Goal: Task Accomplishment & Management: Manage account settings

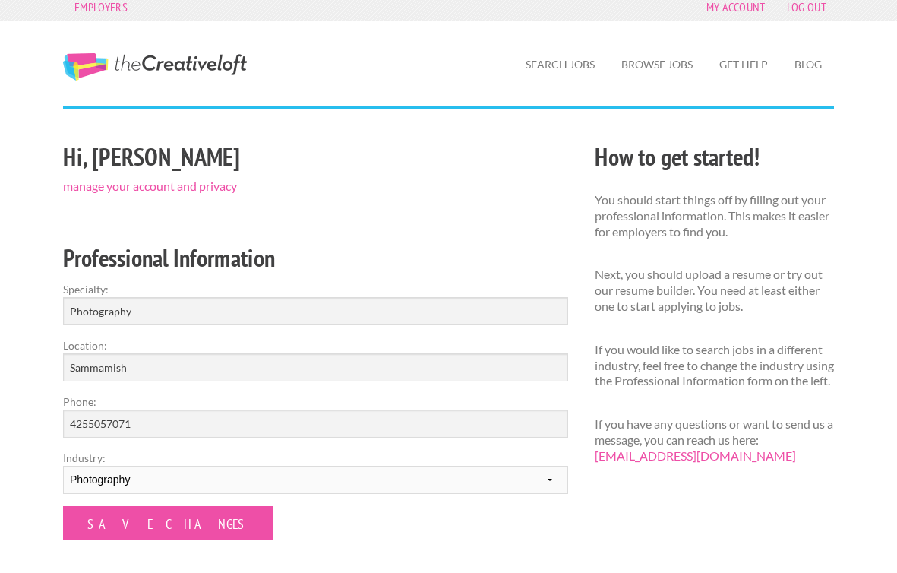
scroll to position [12, 0]
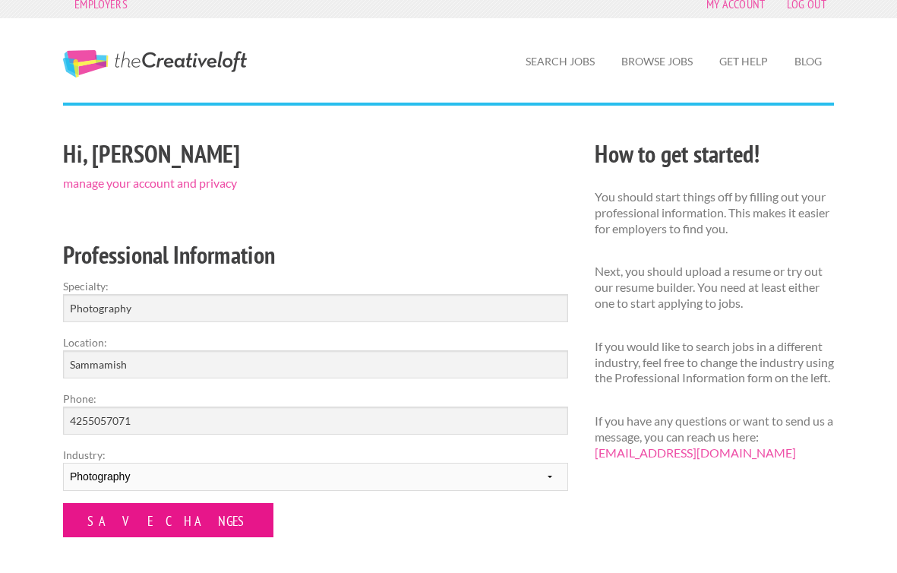
click at [146, 516] on input "Save Changes" at bounding box center [168, 520] width 210 height 34
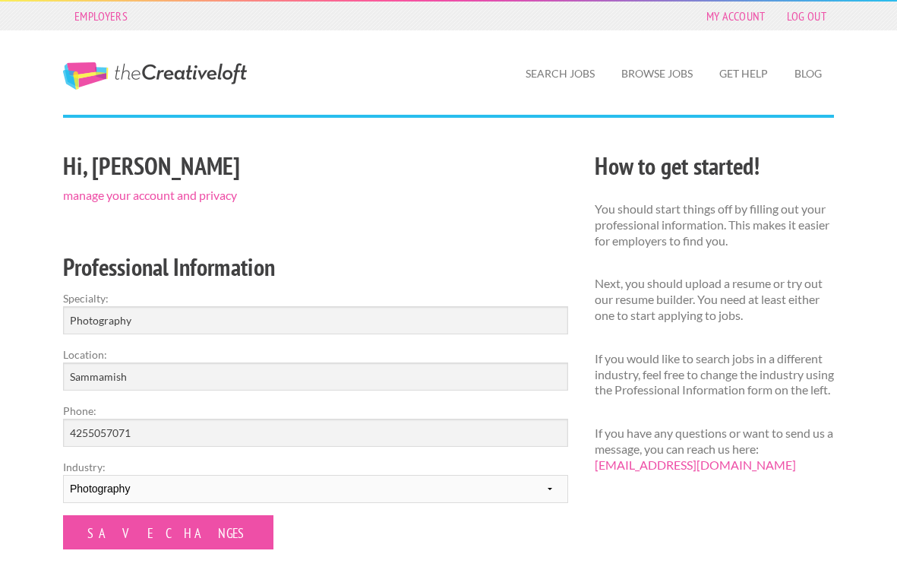
scroll to position [3, 0]
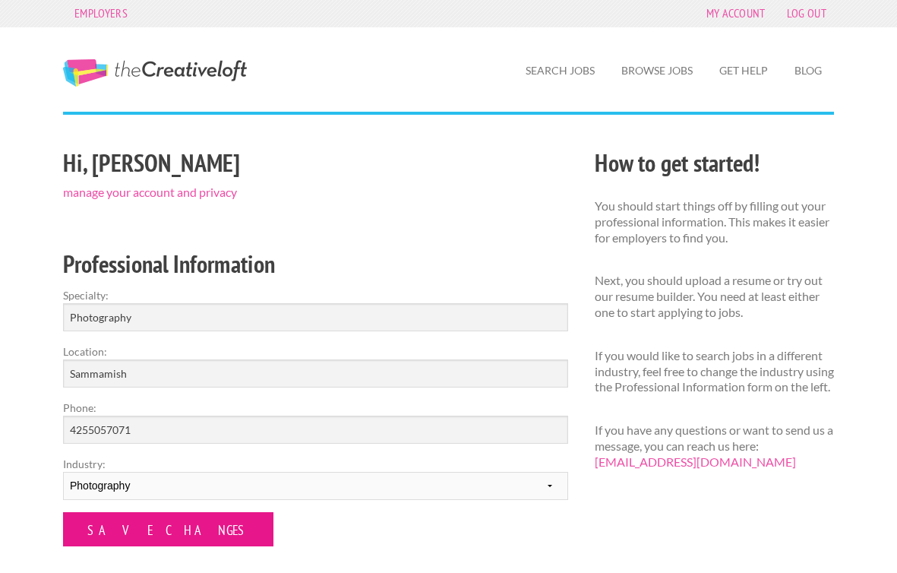
click at [101, 529] on input "Save Changes" at bounding box center [168, 529] width 210 height 34
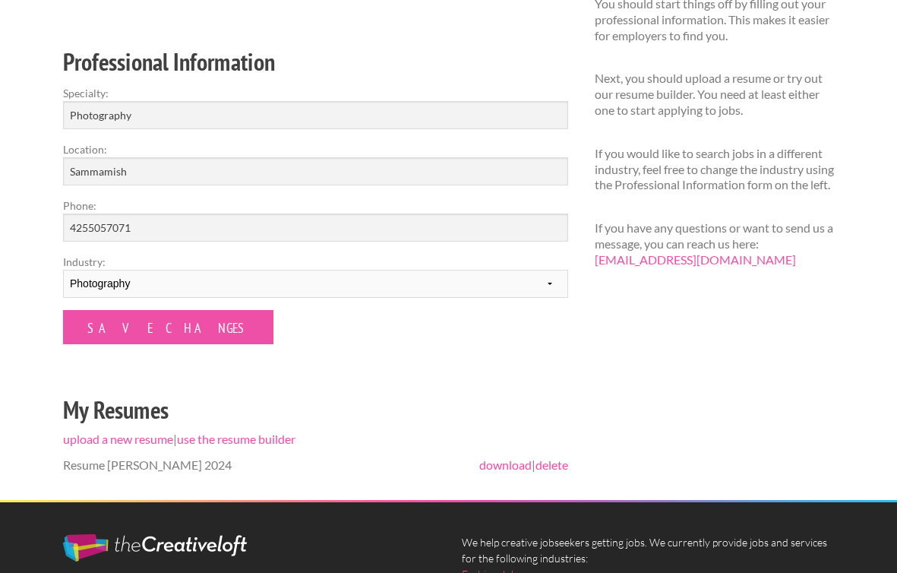
scroll to position [322, 0]
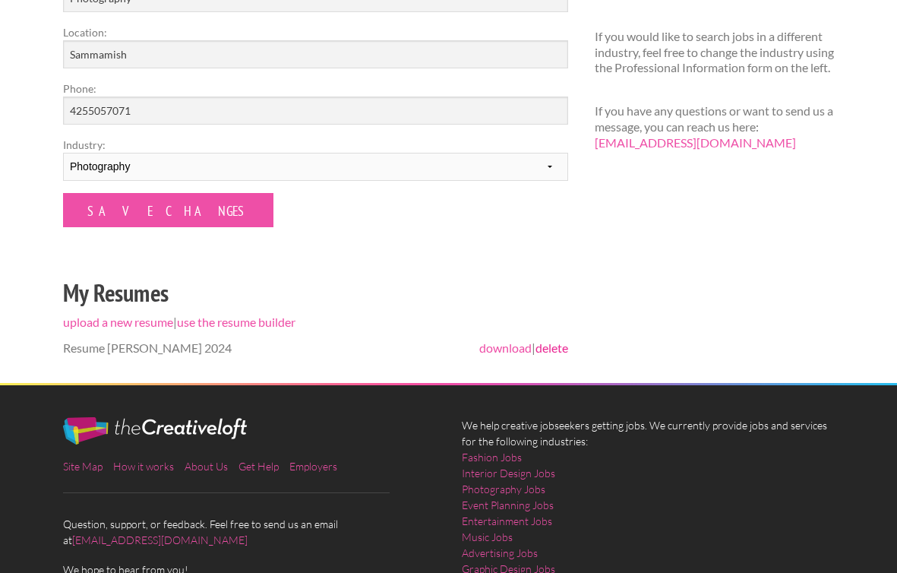
click at [551, 348] on link "delete" at bounding box center [551, 347] width 33 height 14
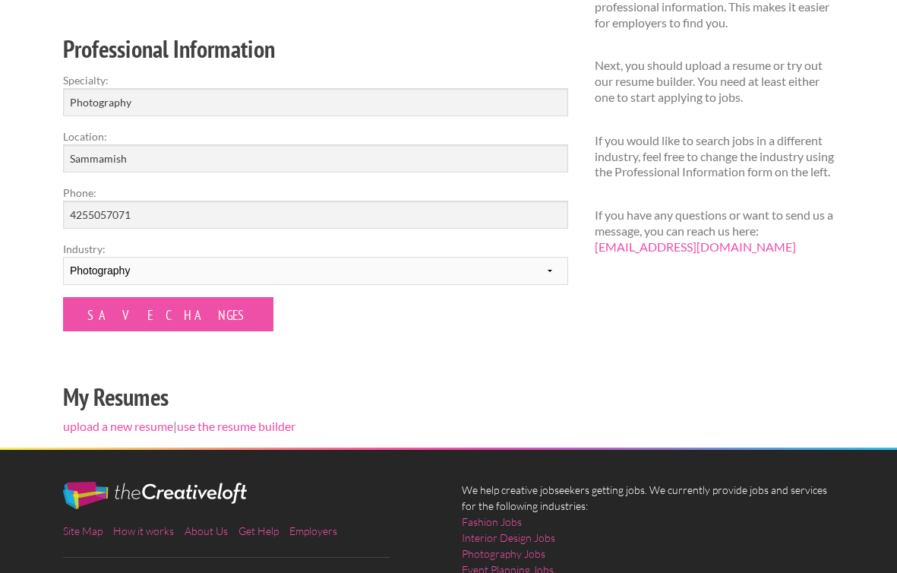
scroll to position [342, 0]
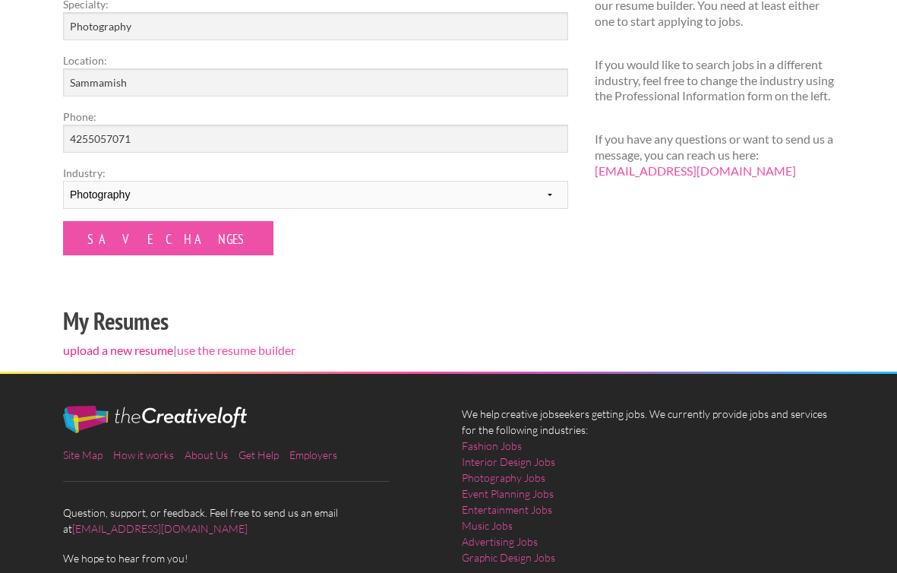
click at [123, 349] on link "upload a new resume" at bounding box center [118, 349] width 110 height 14
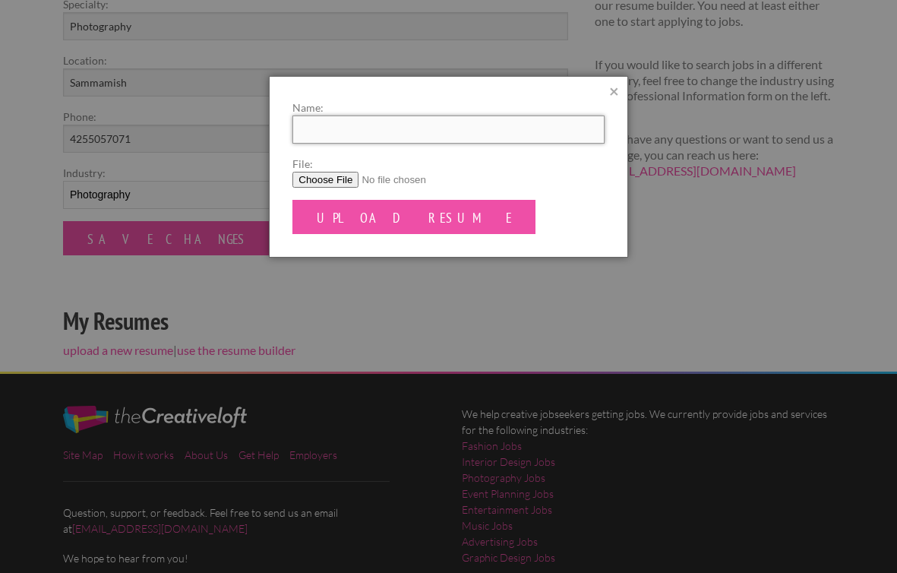
click at [513, 133] on input "Name:" at bounding box center [447, 129] width 311 height 28
click at [314, 175] on input "File:" at bounding box center [447, 180] width 311 height 16
type input "C:\fakepath\Hanna Javanainen - Resume 2025p .docx"
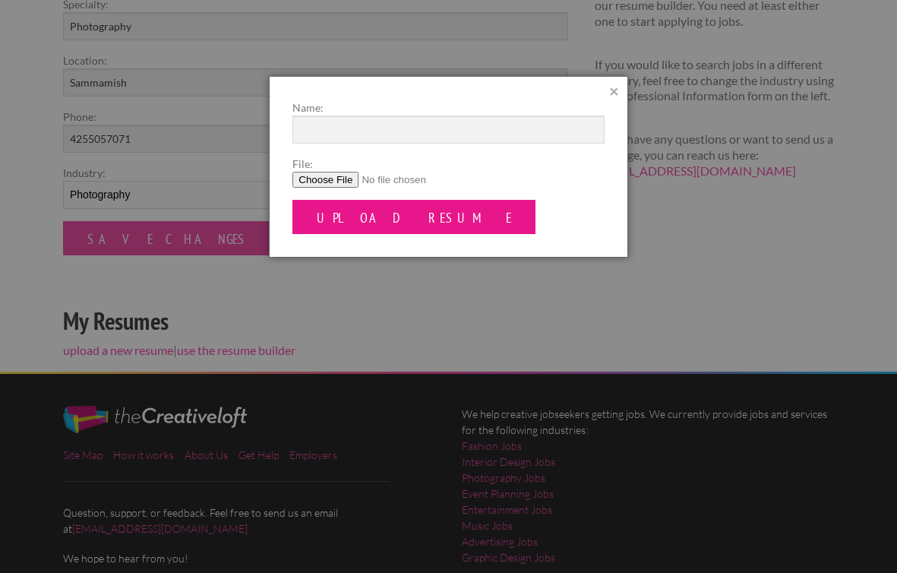
click at [380, 212] on input "Upload Resume" at bounding box center [413, 217] width 243 height 34
type input "Resume [PERSON_NAME]"
click at [377, 216] on input "Upload Resume" at bounding box center [413, 217] width 243 height 34
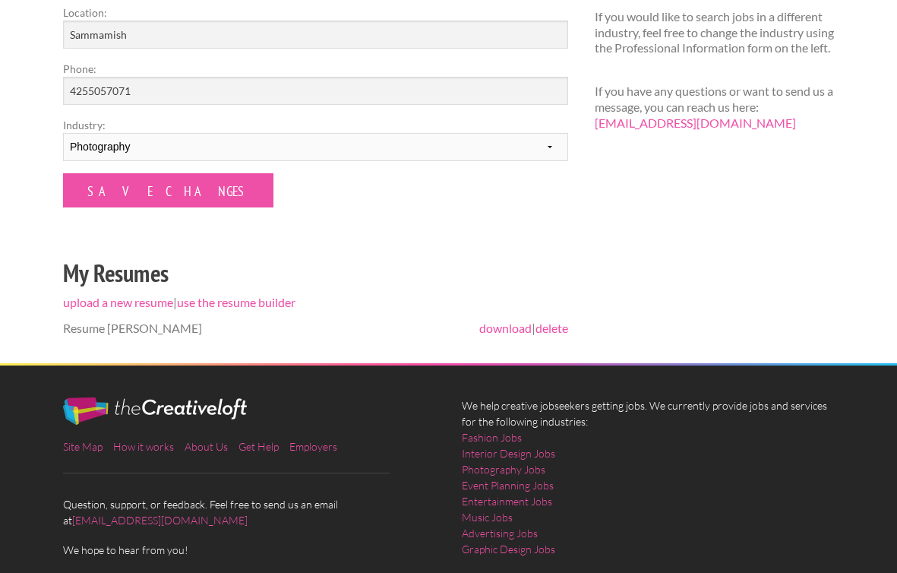
scroll to position [372, 0]
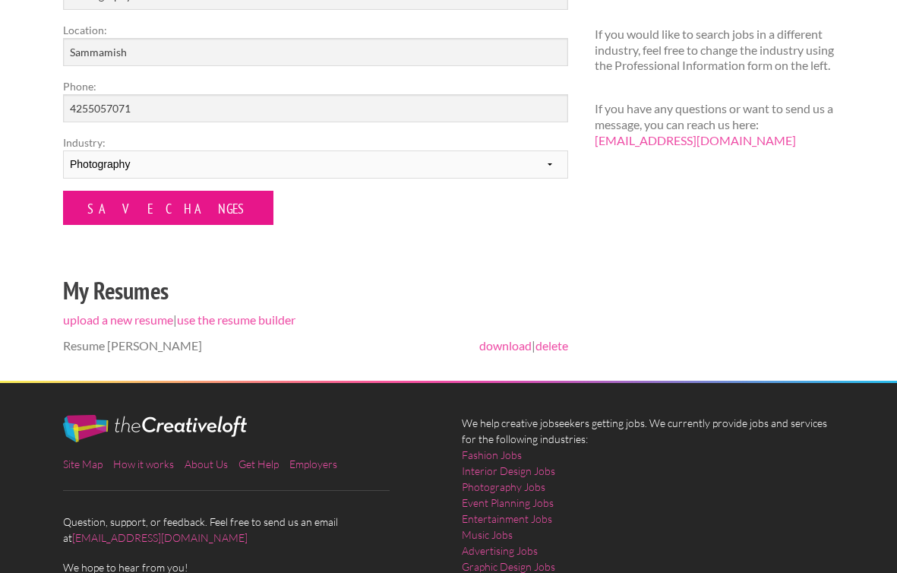
click at [169, 208] on input "Save Changes" at bounding box center [168, 208] width 210 height 34
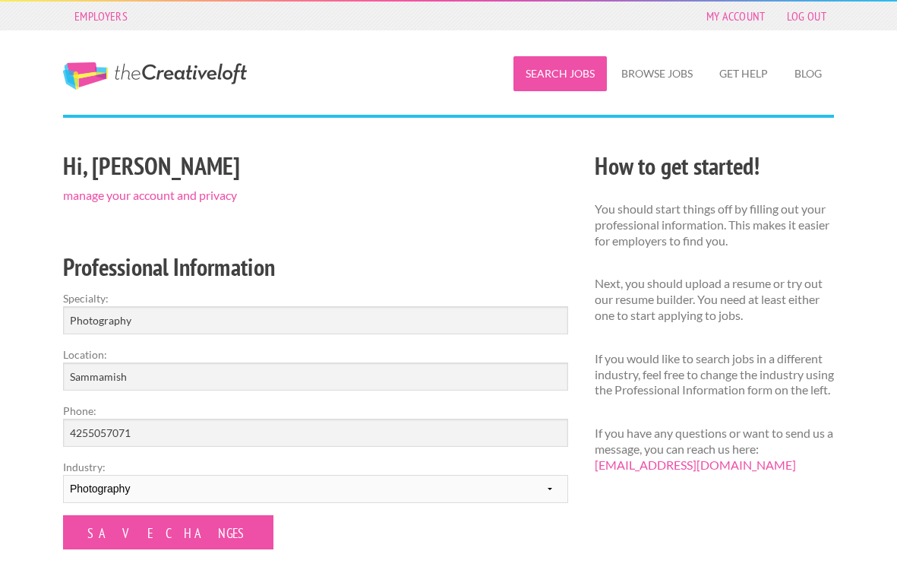
click at [560, 72] on link "Search Jobs" at bounding box center [559, 73] width 93 height 35
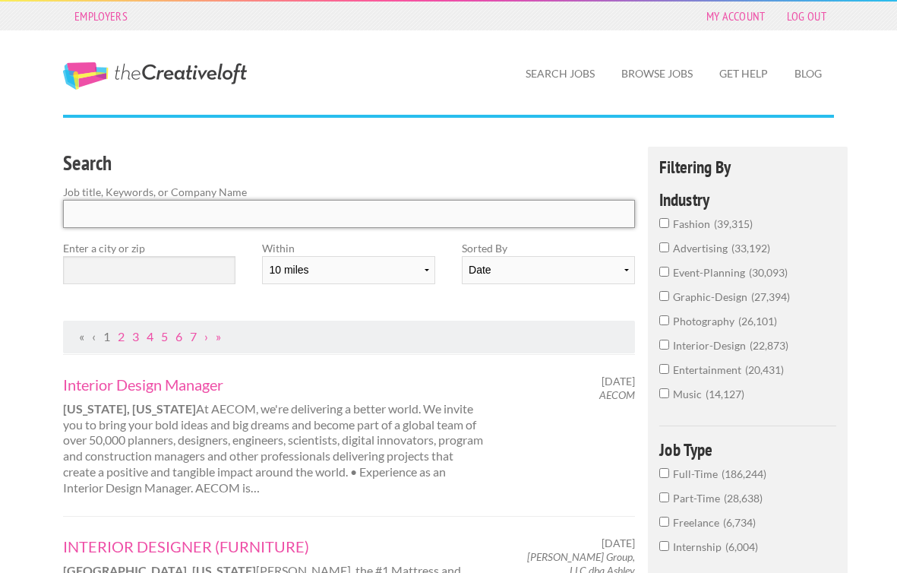
click at [243, 220] on input "Search" at bounding box center [349, 214] width 572 height 28
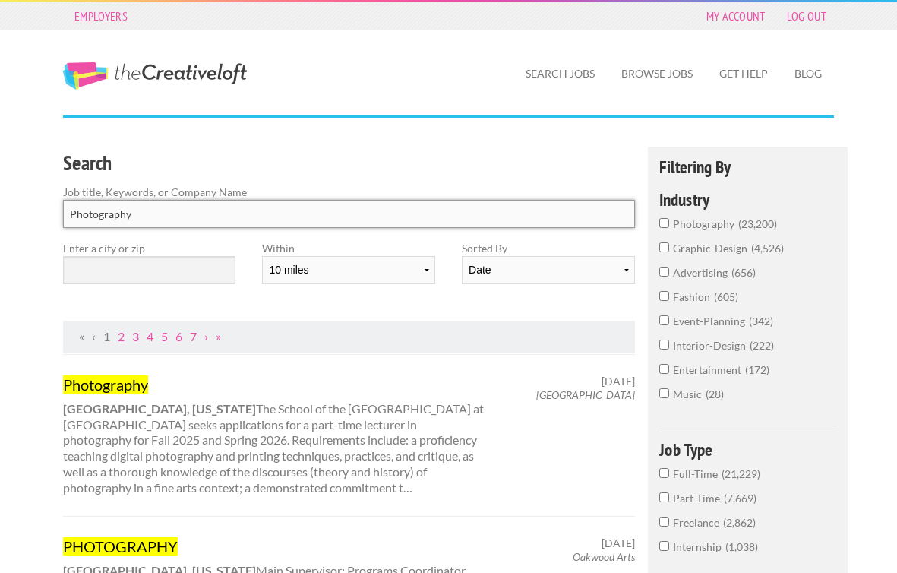
type input "Photography"
click at [199, 270] on input "text" at bounding box center [149, 270] width 172 height 28
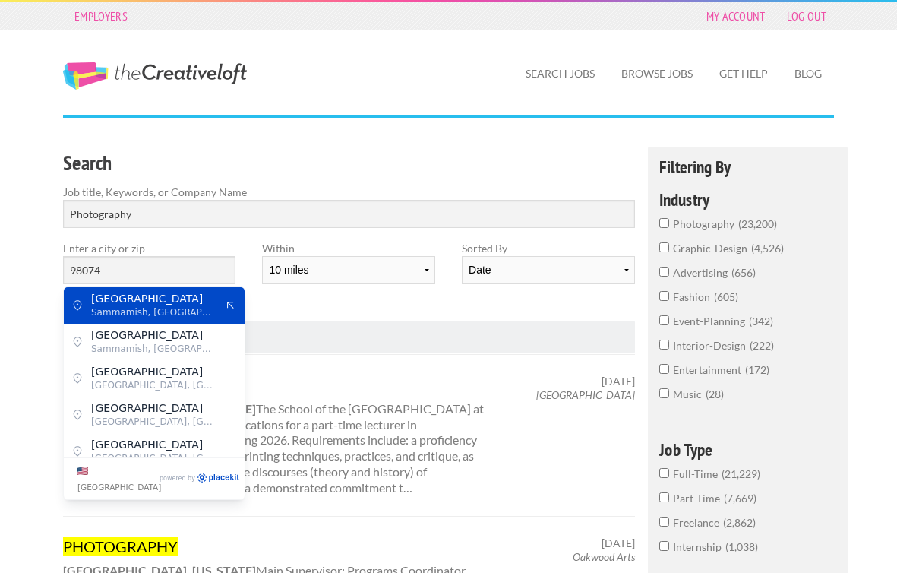
click at [223, 307] on button "Apply suggestion" at bounding box center [230, 305] width 14 height 14
type input "Northeast 19th Street"
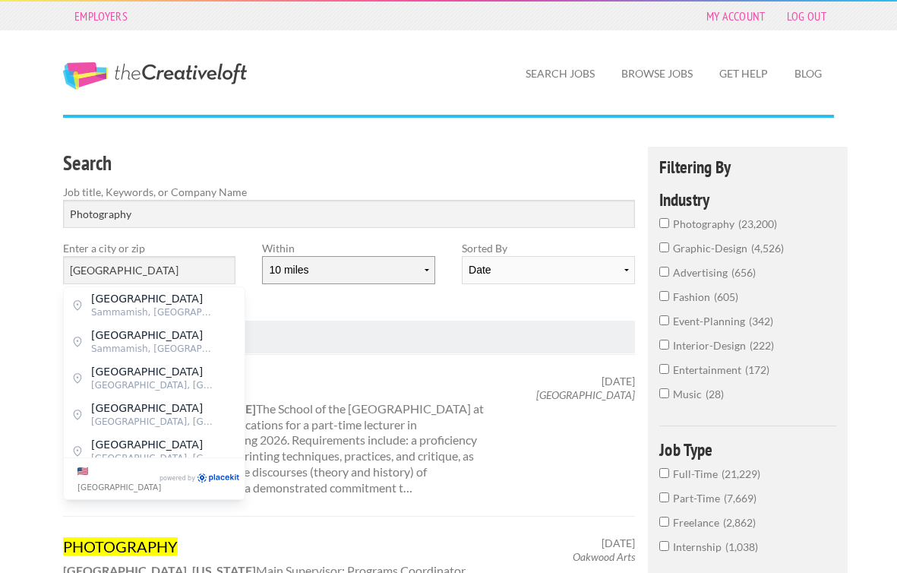
select select "50"
click at [450, 308] on div "Search Job title, Keywords, or Company Name Photography Enter a city or zip Nor…" at bounding box center [349, 234] width 598 height 174
click at [188, 262] on input "Northeast 19th Street" at bounding box center [149, 270] width 172 height 28
drag, startPoint x: 231, startPoint y: 268, endPoint x: 28, endPoint y: 270, distance: 202.8
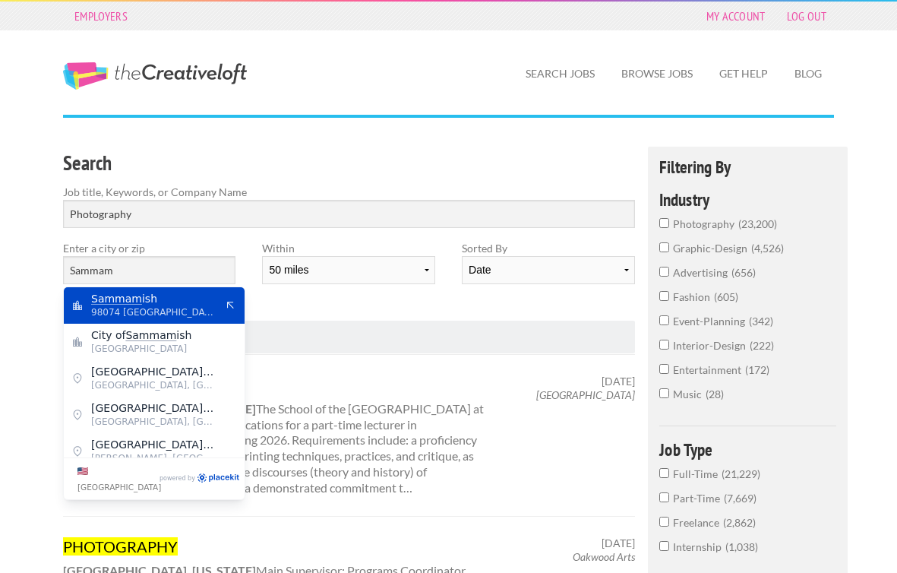
click at [133, 310] on span "98074 United States of America" at bounding box center [153, 312] width 125 height 14
type input "Sammamish"
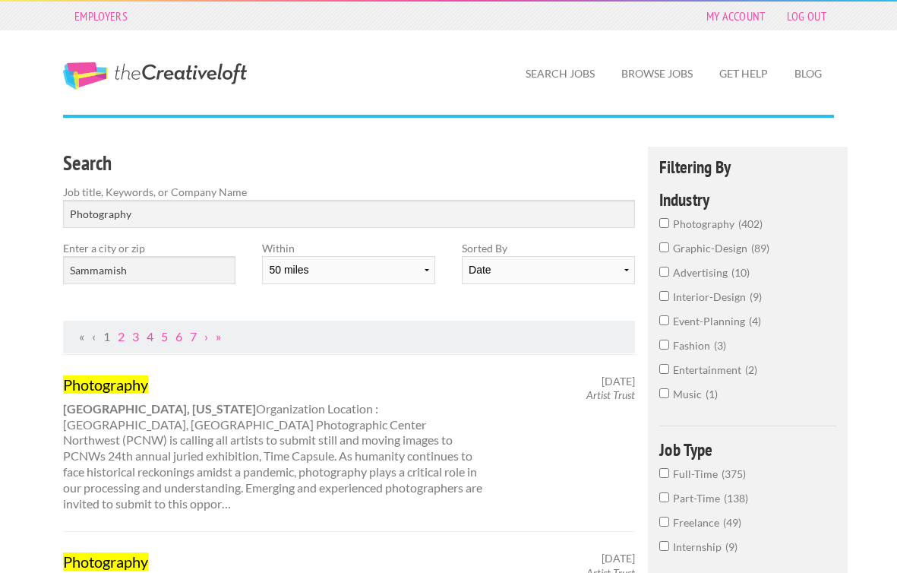
click at [591, 286] on div "Date Relevance" at bounding box center [548, 276] width 172 height 40
select select "jobs"
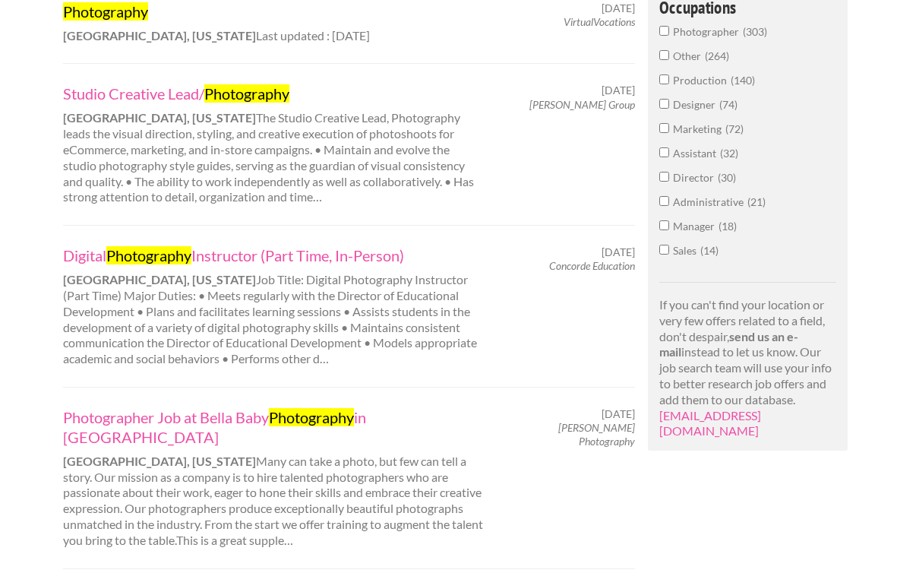
scroll to position [967, 0]
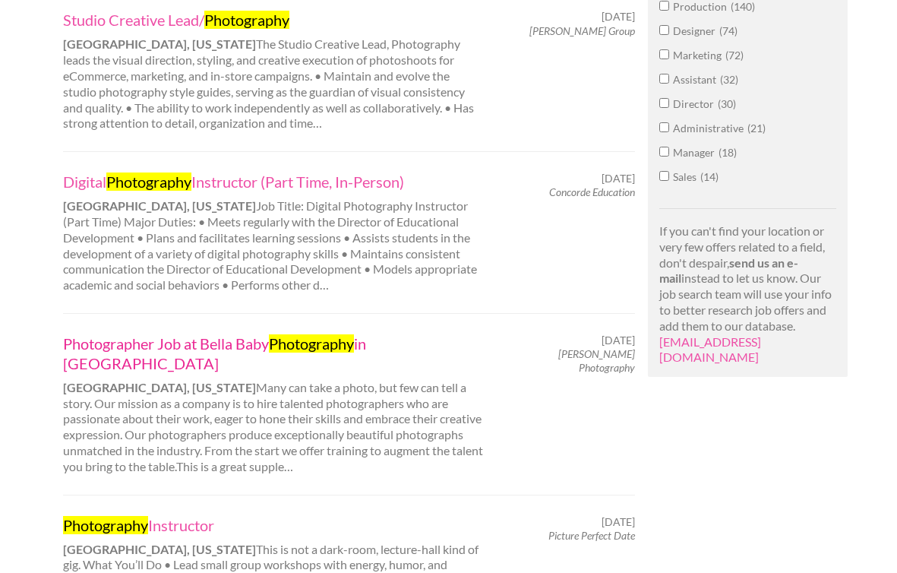
click at [289, 334] on mark "Photography" at bounding box center [311, 343] width 85 height 18
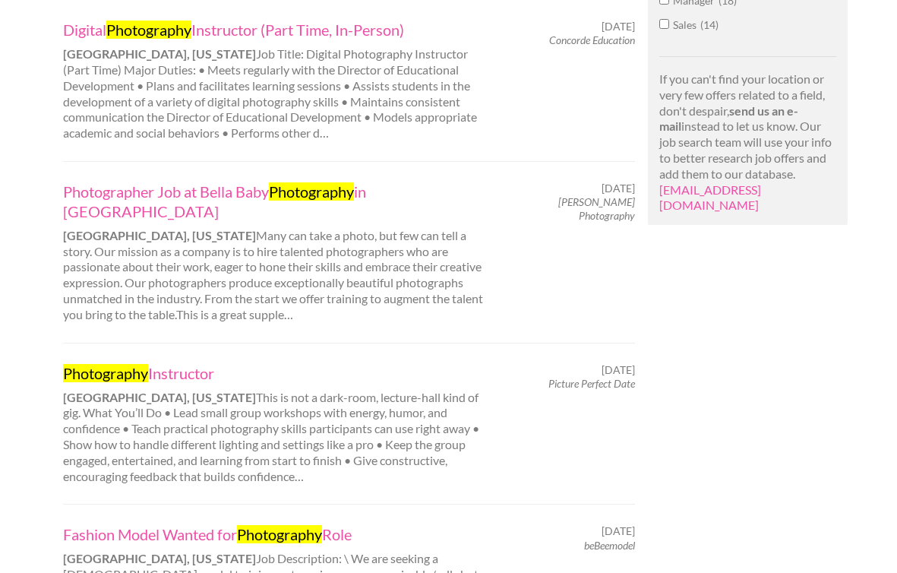
scroll to position [1167, 0]
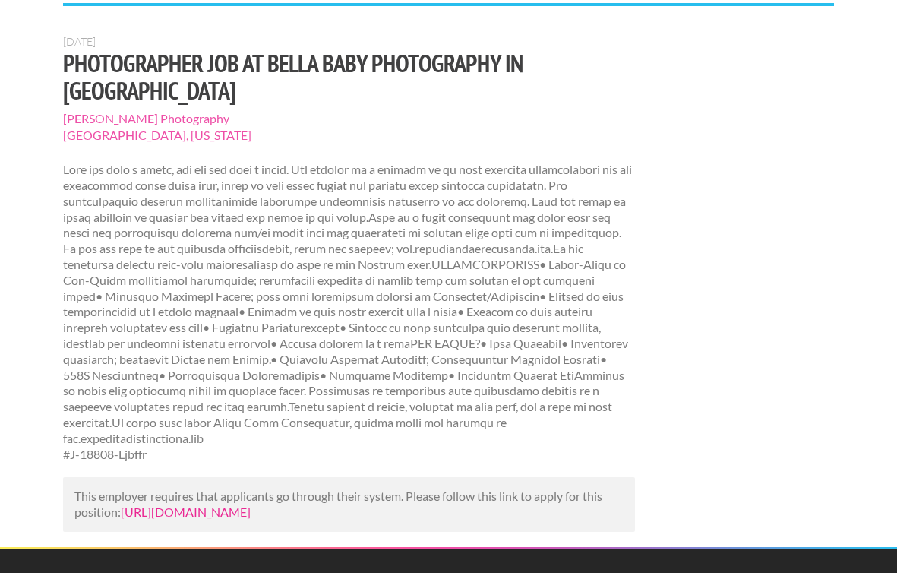
scroll to position [115, 0]
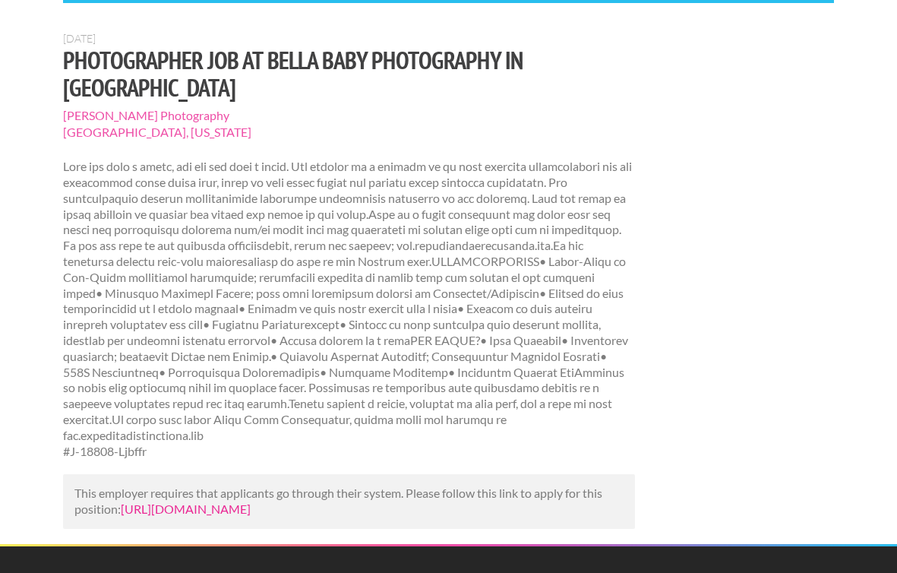
click at [235, 501] on link "[URL][DOMAIN_NAME]" at bounding box center [186, 508] width 130 height 14
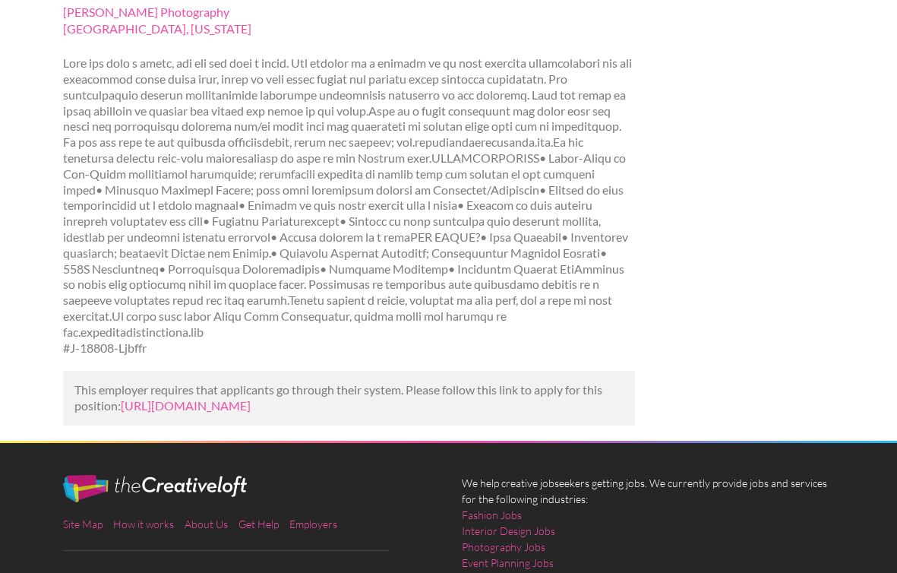
scroll to position [221, 0]
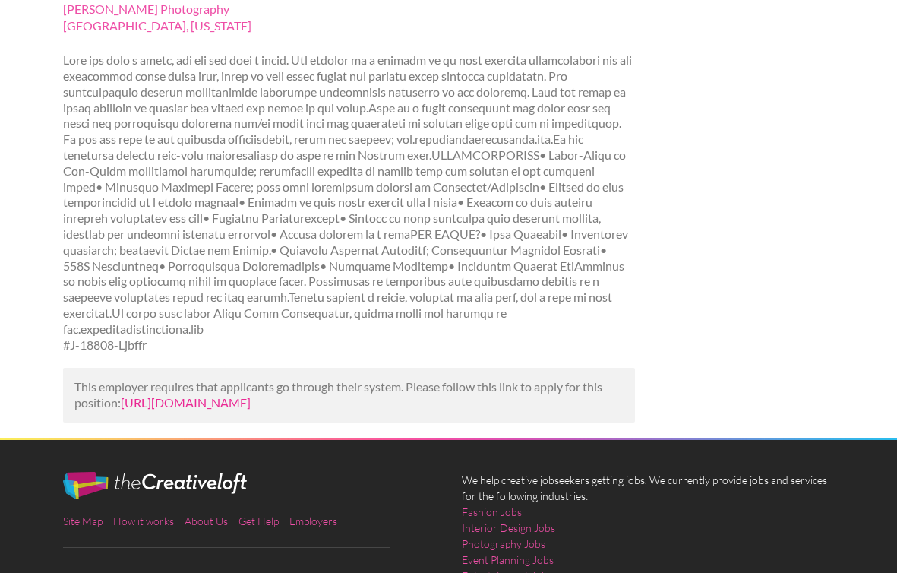
click at [251, 395] on link "[URL][DOMAIN_NAME]" at bounding box center [186, 402] width 130 height 14
click at [567, 404] on div "This employer requires that applicants go through their system. Please follow t…" at bounding box center [349, 395] width 572 height 55
drag, startPoint x: 556, startPoint y: 392, endPoint x: 125, endPoint y: 364, distance: 431.4
click at [125, 379] on p "This employer requires that applicants go through their system. Please follow t…" at bounding box center [348, 395] width 549 height 32
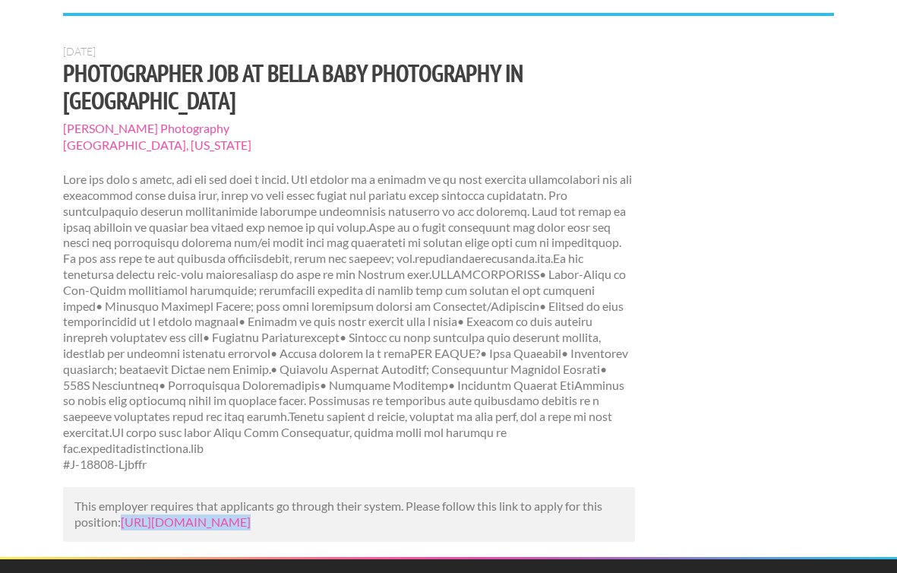
scroll to position [0, 0]
